Goal: Obtain resource: Obtain resource

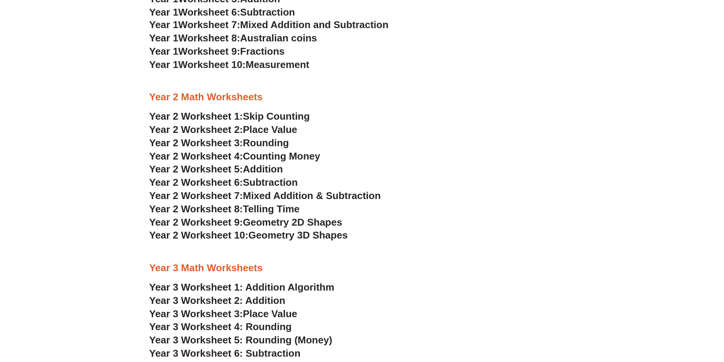
scroll to position [799, 0]
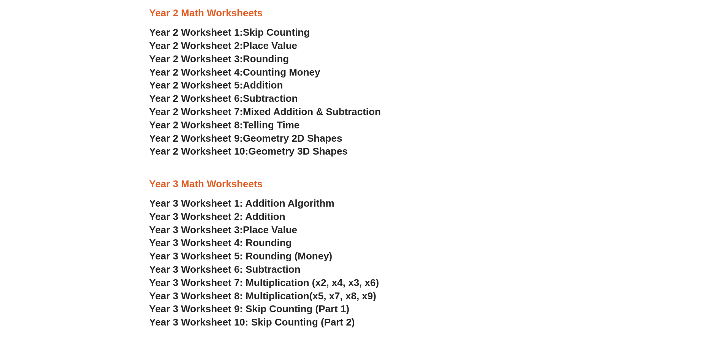
scroll to position [837, 0]
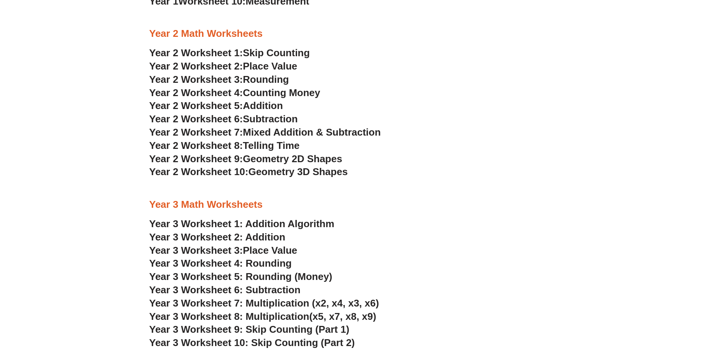
click at [321, 158] on span "Geometry 2D Shapes" at bounding box center [292, 158] width 99 height 11
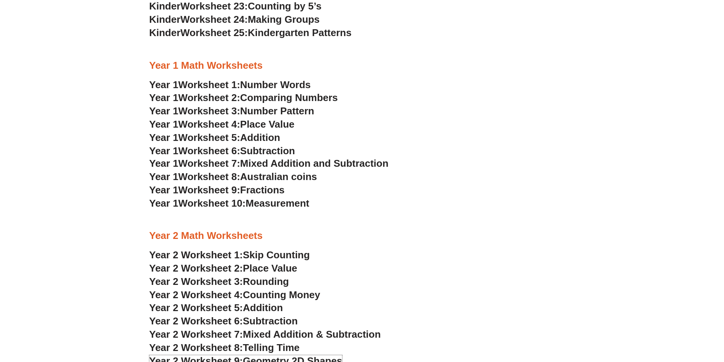
scroll to position [646, 0]
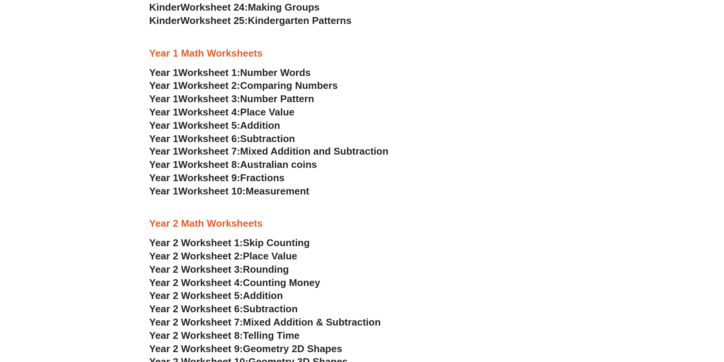
click at [291, 149] on span "Mixed Addition and Subtraction" at bounding box center [314, 151] width 148 height 11
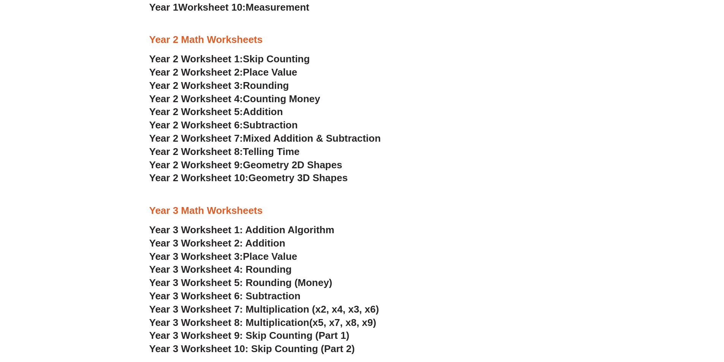
scroll to position [837, 0]
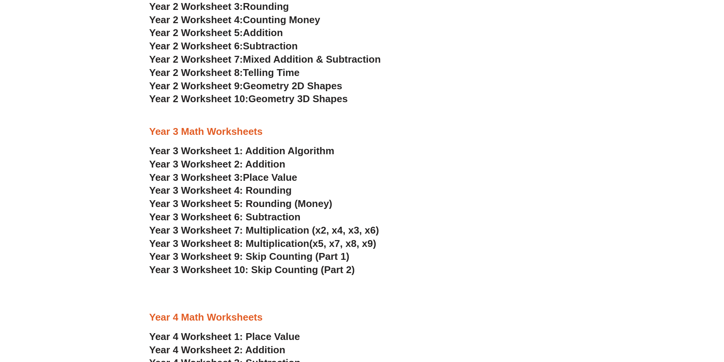
scroll to position [913, 0]
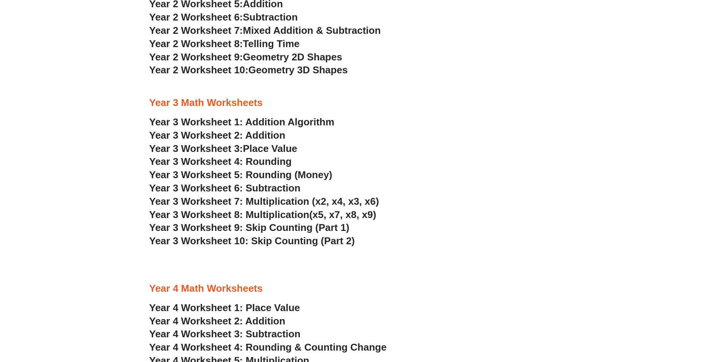
scroll to position [951, 0]
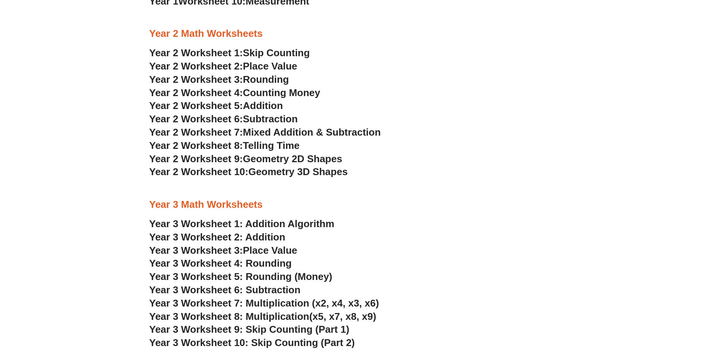
scroll to position [760, 0]
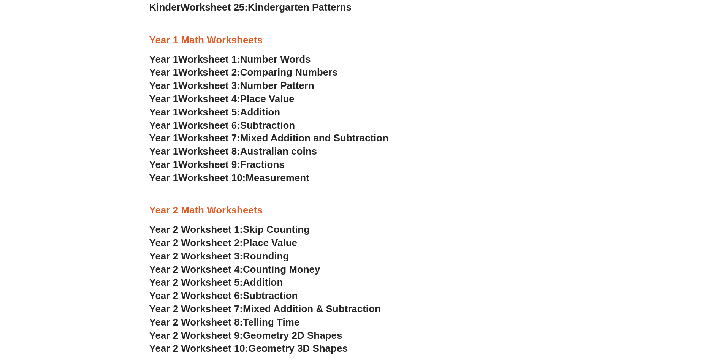
scroll to position [646, 0]
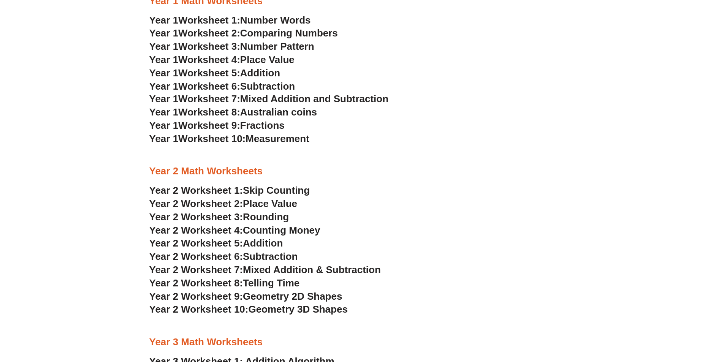
scroll to position [722, 0]
